Goal: Task Accomplishment & Management: Manage account settings

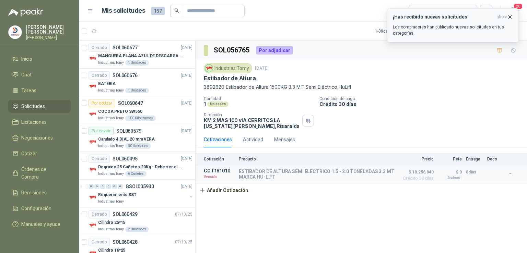
click at [433, 23] on div "¡Has recibido nuevas solicitudes! ahora Los compradores han publicado nuevas so…" at bounding box center [452, 25] width 120 height 22
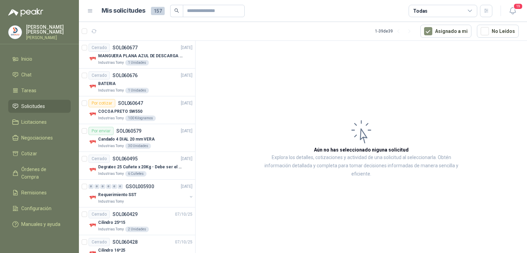
click at [49, 107] on li "Solicitudes" at bounding box center [39, 106] width 54 height 8
click at [485, 14] on button "button" at bounding box center [486, 11] width 12 height 12
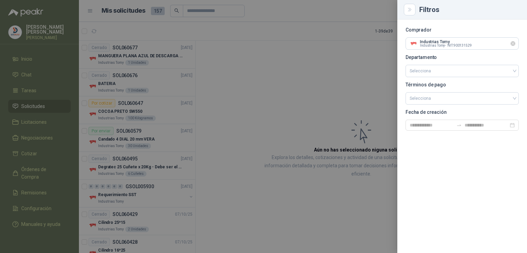
click at [514, 46] on icon "Limpiar" at bounding box center [513, 44] width 6 height 6
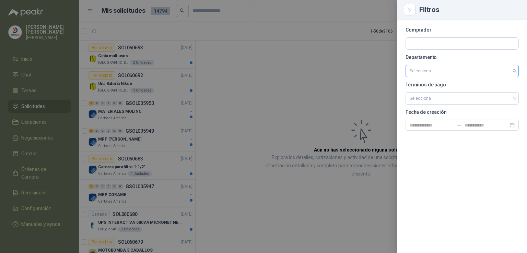
click at [513, 71] on input "search" at bounding box center [461, 71] width 105 height 12
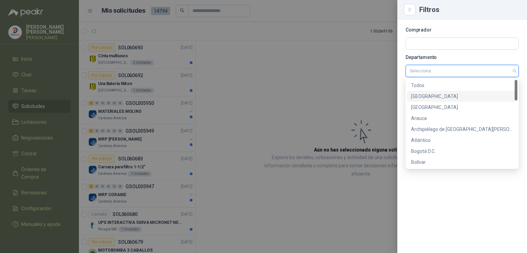
click at [515, 95] on div "5d89afd1-db97-4cbc-af50-b12800816976 2ac8aefb-092b-4d92-b0b8-b12800816975 [GEOG…" at bounding box center [461, 123] width 113 height 90
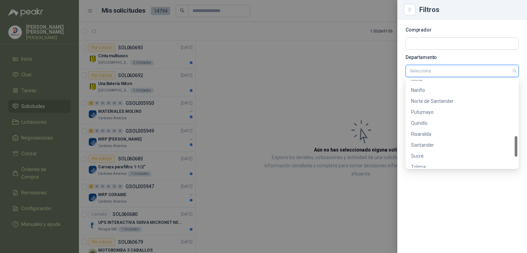
scroll to position [285, 0]
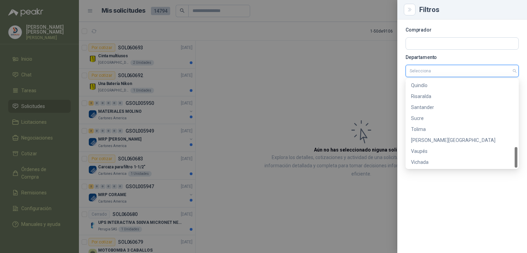
drag, startPoint x: 515, startPoint y: 95, endPoint x: 518, endPoint y: 168, distance: 73.4
click at [518, 168] on body "[PERSON_NAME] [PERSON_NAME] Inicio Chat Tareas Solicitudes Licitaciones Negocia…" at bounding box center [263, 126] width 527 height 253
click at [431, 96] on div "Risaralda" at bounding box center [462, 97] width 102 height 8
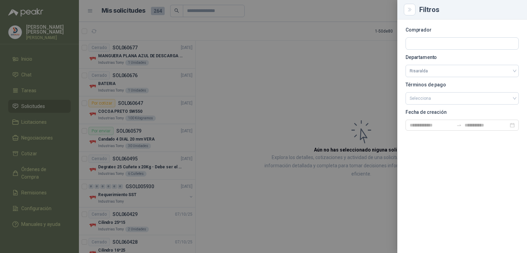
click at [285, 104] on div at bounding box center [263, 126] width 527 height 253
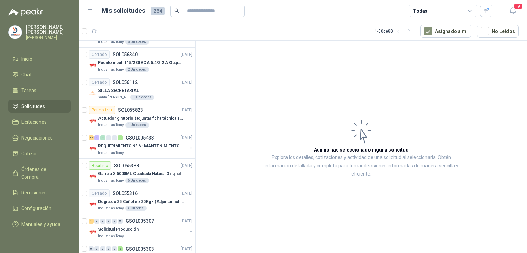
scroll to position [804, 0]
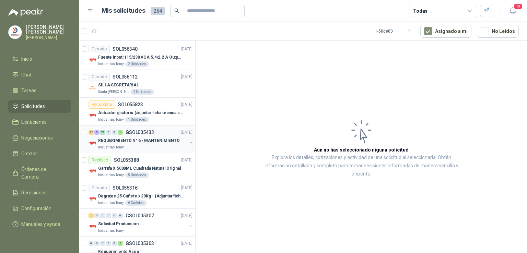
click at [148, 137] on p "REQUERIMIENTO N° 6 - MANTENIMIENTO" at bounding box center [139, 140] width 82 height 7
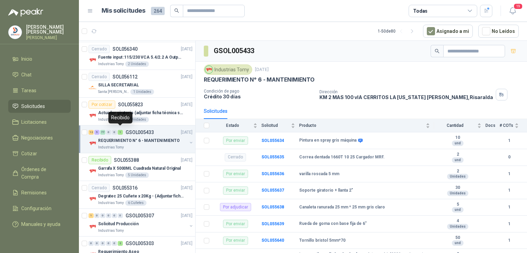
click at [121, 131] on div "1" at bounding box center [120, 132] width 5 height 5
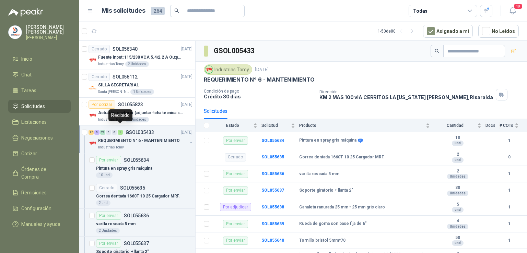
scroll to position [2, 0]
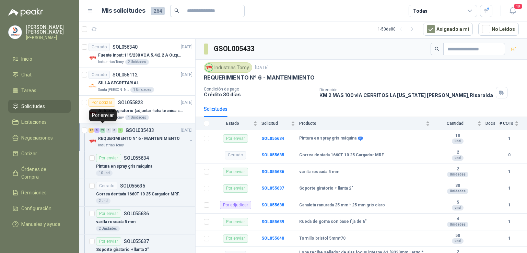
click at [103, 128] on div "77" at bounding box center [102, 130] width 5 height 5
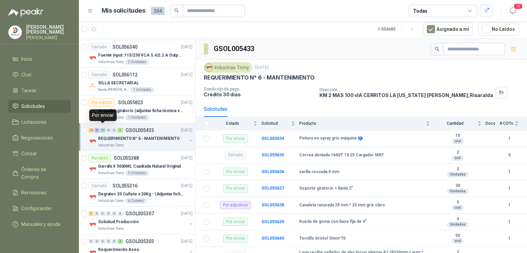
click at [103, 128] on div "77" at bounding box center [102, 130] width 5 height 5
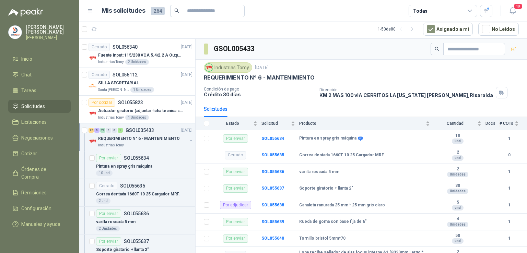
click at [285, 25] on article "1 - 50 de 80 Asignado a mi No Leídos" at bounding box center [303, 29] width 448 height 19
click at [39, 104] on span "Solicitudes" at bounding box center [33, 106] width 24 height 8
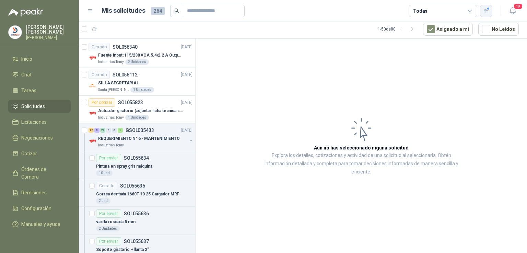
click at [485, 13] on icon "button" at bounding box center [486, 11] width 6 height 6
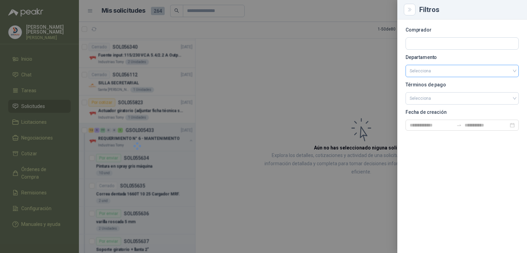
click at [311, 90] on div at bounding box center [263, 126] width 527 height 253
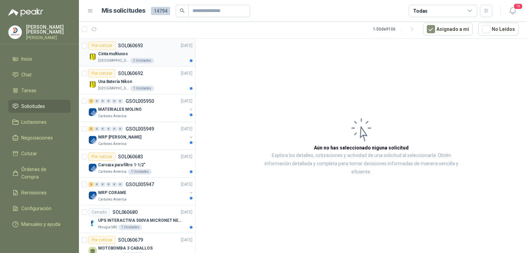
click at [105, 52] on p "Cinta multiusos" at bounding box center [113, 54] width 30 height 7
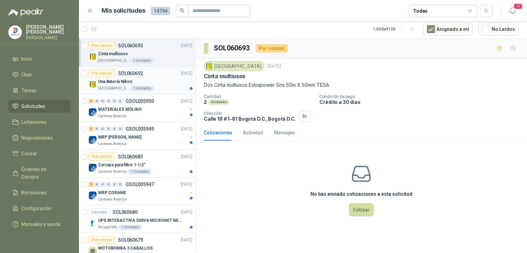
click at [113, 78] on p "Una Batería Nikon" at bounding box center [115, 81] width 34 height 7
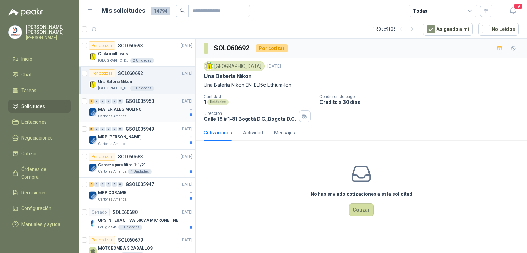
click at [142, 106] on div "MATERIALES MOLINO" at bounding box center [142, 109] width 89 height 8
